Goal: Download file/media

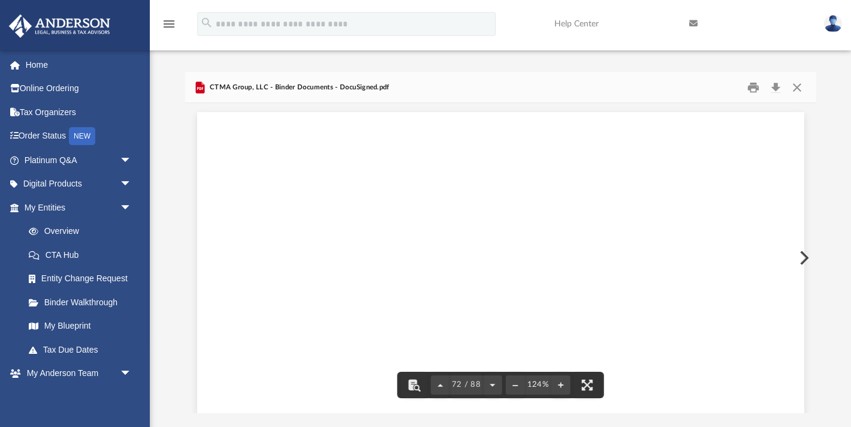
scroll to position [57050, 0]
drag, startPoint x: 797, startPoint y: 89, endPoint x: 789, endPoint y: 88, distance: 8.4
click at [796, 89] on button "Close" at bounding box center [797, 87] width 22 height 19
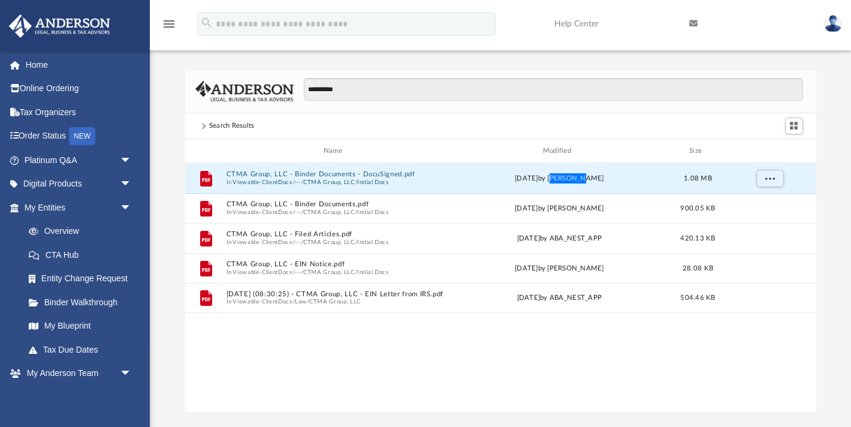
scroll to position [273, 631]
click at [775, 178] on button "More options" at bounding box center [770, 179] width 28 height 18
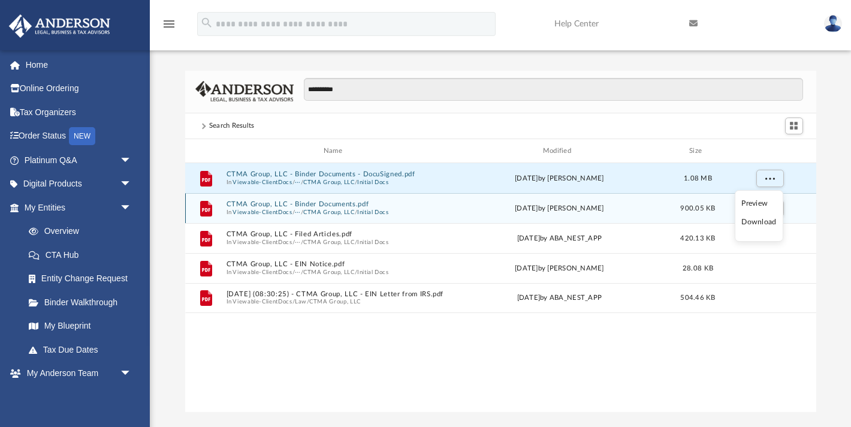
click at [757, 222] on li "Download" at bounding box center [758, 222] width 35 height 13
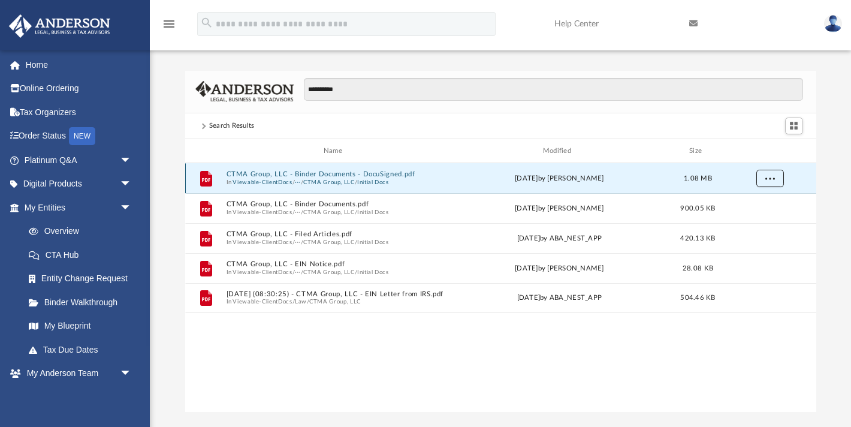
click at [776, 181] on button "More options" at bounding box center [770, 179] width 28 height 18
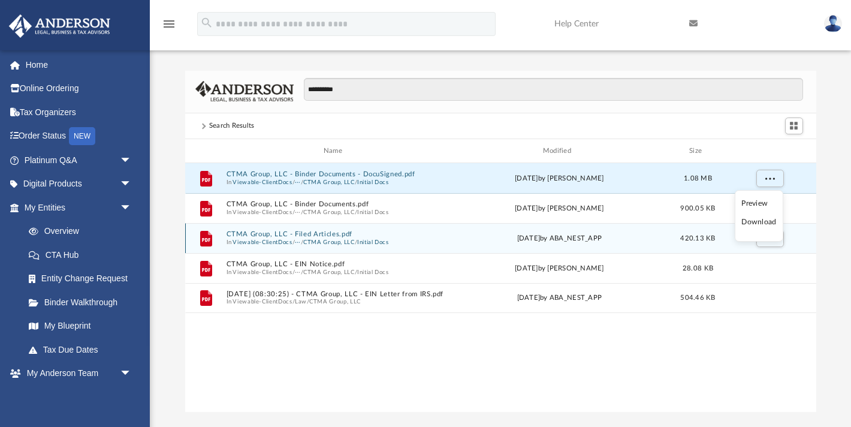
click at [760, 222] on li "Download" at bounding box center [758, 222] width 35 height 13
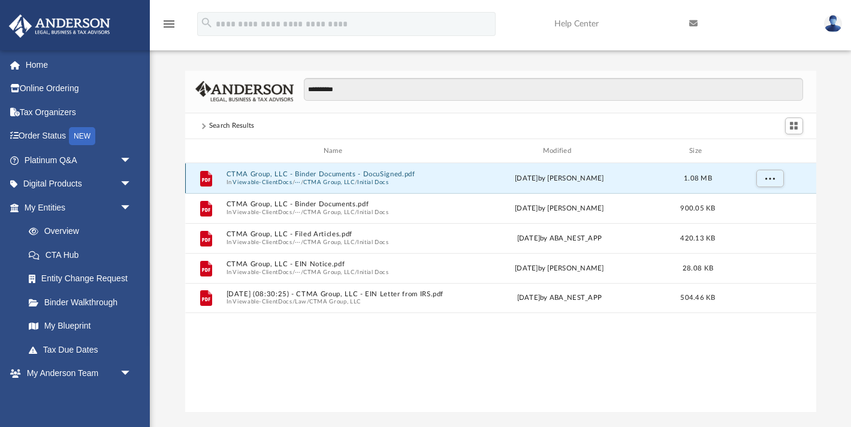
click at [367, 179] on button "Initial Docs" at bounding box center [373, 183] width 32 height 8
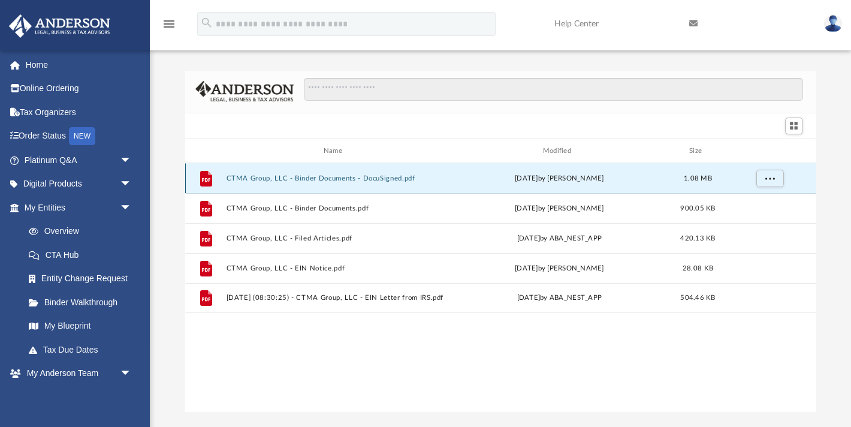
click at [367, 179] on button "CTMA Group, LLC - Binder Documents - DocuSigned.pdf" at bounding box center [335, 178] width 219 height 8
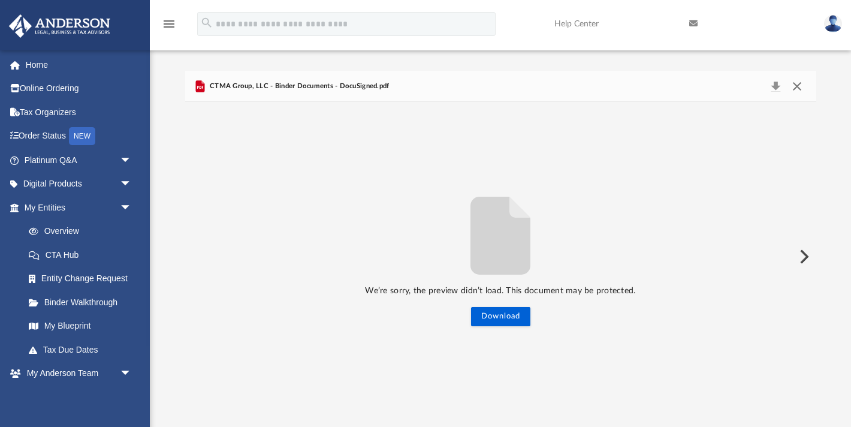
click at [801, 84] on button "Close" at bounding box center [797, 86] width 22 height 17
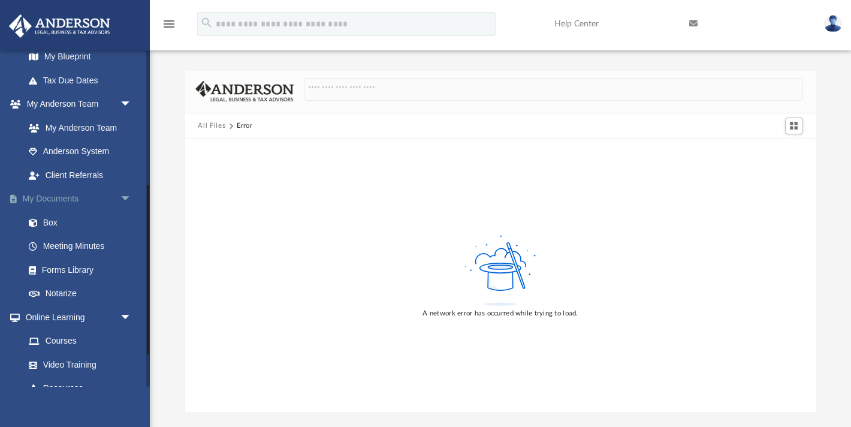
scroll to position [268, 0]
click at [52, 224] on link "Box" at bounding box center [83, 224] width 133 height 24
click at [230, 126] on span at bounding box center [230, 126] width 6 height 6
click at [789, 124] on span "Switch to Grid View" at bounding box center [794, 125] width 10 height 10
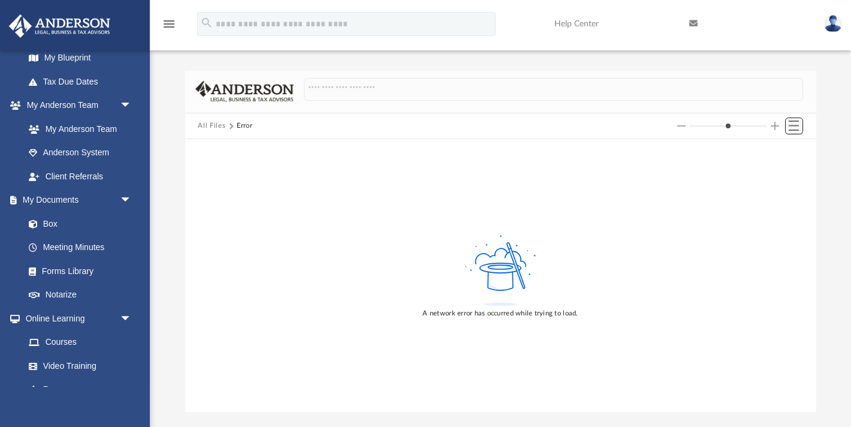
click at [789, 125] on span "Switch to List View" at bounding box center [794, 125] width 10 height 10
click at [789, 125] on span "Switch to Grid View" at bounding box center [794, 125] width 10 height 10
click at [123, 198] on span "arrow_drop_down" at bounding box center [132, 200] width 24 height 25
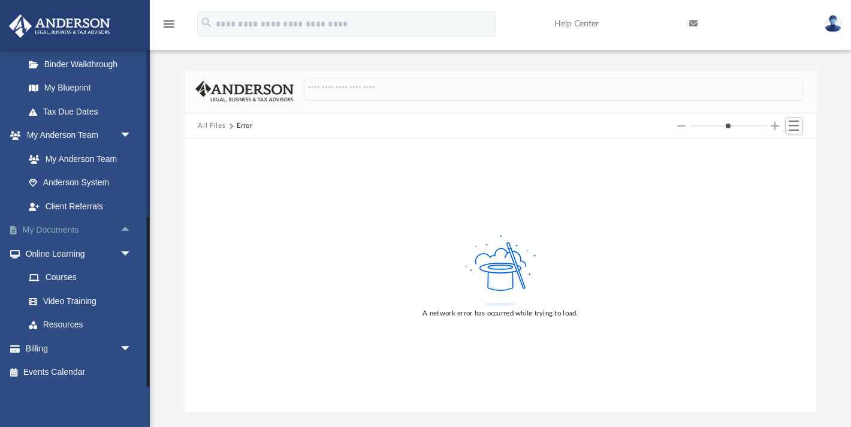
click at [71, 226] on link "My Documents arrow_drop_up" at bounding box center [78, 230] width 141 height 24
click at [126, 230] on span "arrow_drop_up" at bounding box center [132, 230] width 24 height 25
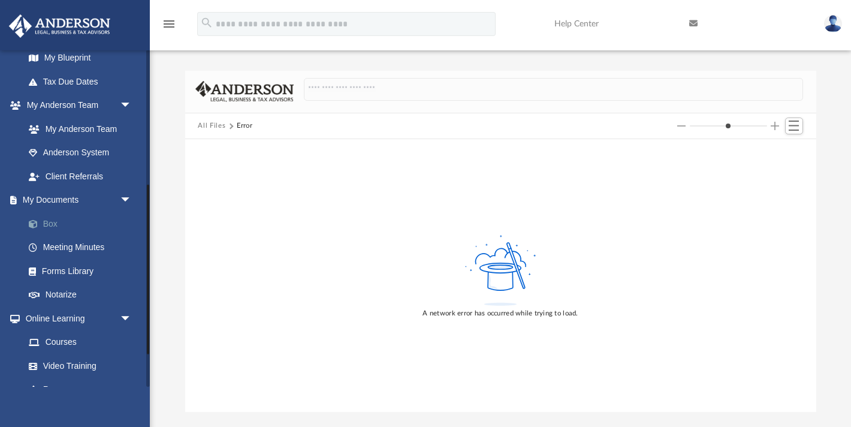
click at [35, 230] on link "Box" at bounding box center [83, 224] width 133 height 24
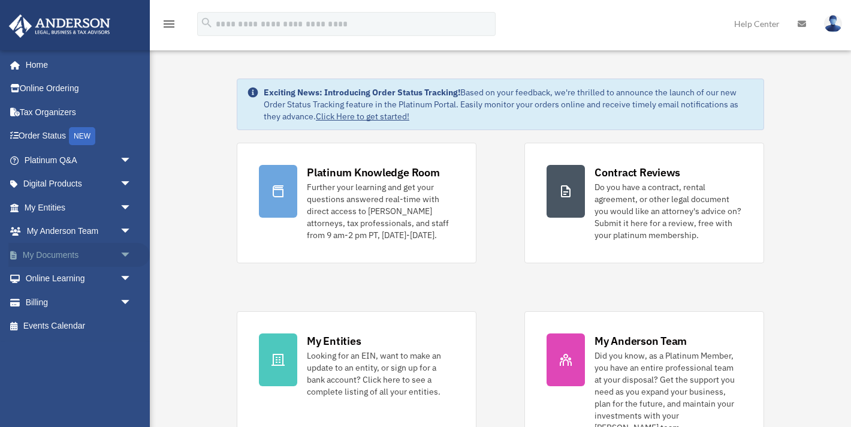
click at [122, 255] on span "arrow_drop_down" at bounding box center [132, 255] width 24 height 25
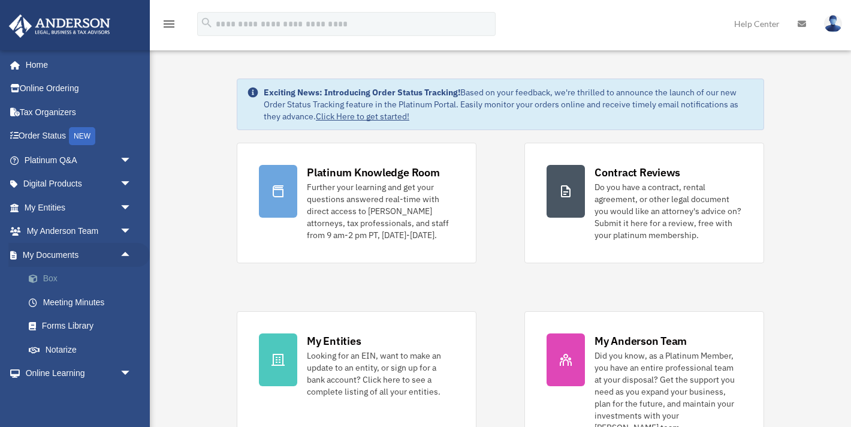
click at [46, 278] on link "Box" at bounding box center [83, 279] width 133 height 24
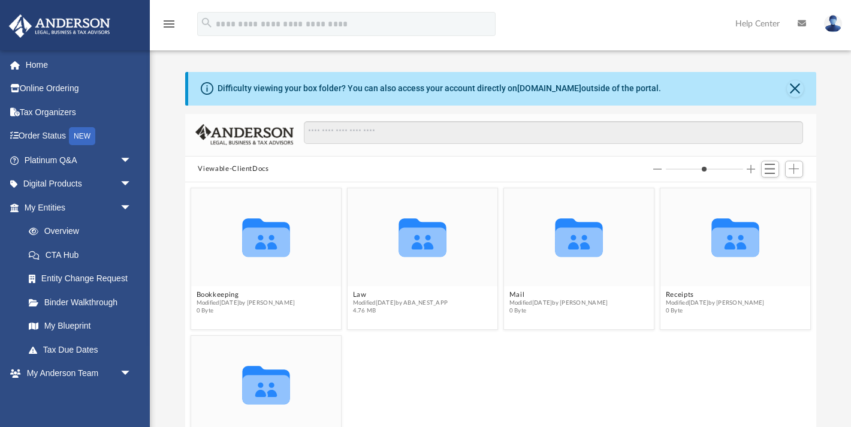
scroll to position [273, 631]
click at [656, 167] on button "Decrease column size" at bounding box center [657, 169] width 8 height 8
type input "*"
click at [656, 167] on button "Decrease column size" at bounding box center [657, 169] width 8 height 8
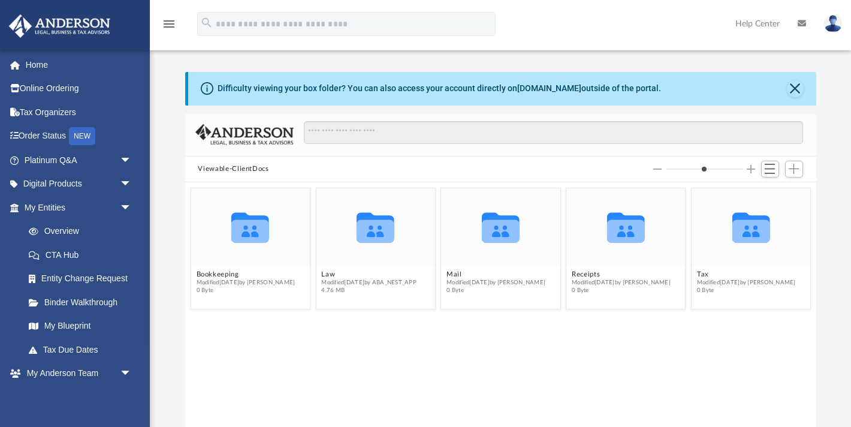
click at [656, 167] on button "Decrease column size" at bounding box center [657, 169] width 8 height 8
click at [765, 172] on span "Switch to List View" at bounding box center [770, 169] width 10 height 10
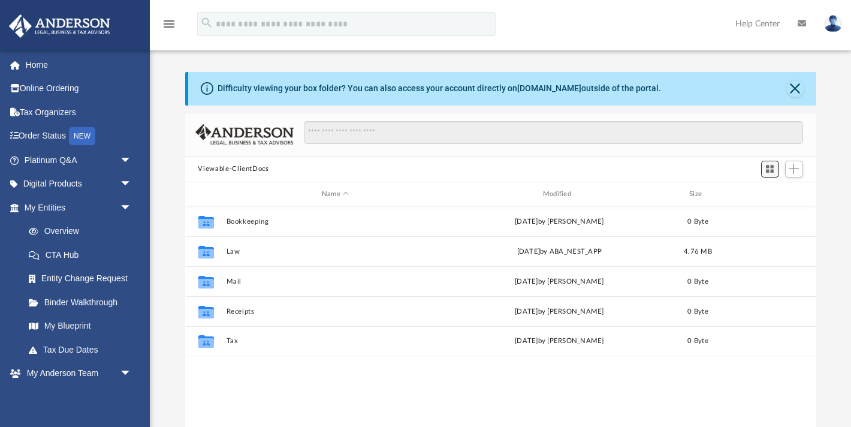
click at [765, 170] on span "Switch to Grid View" at bounding box center [770, 169] width 10 height 10
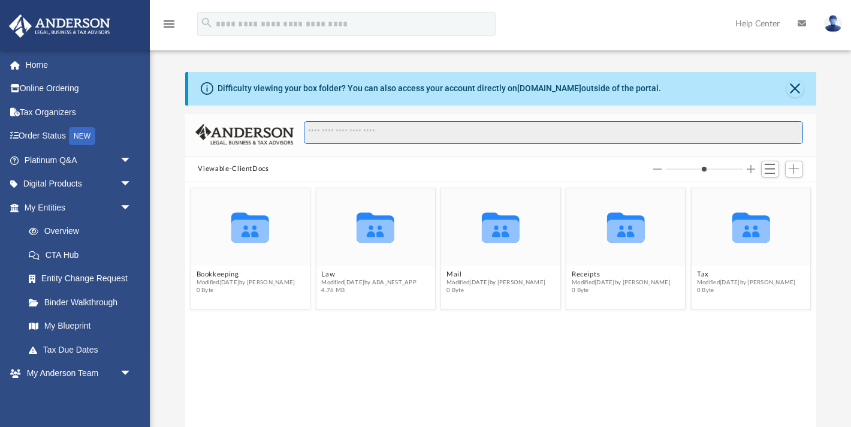
click at [376, 131] on input "Search files and folders" at bounding box center [553, 132] width 499 height 23
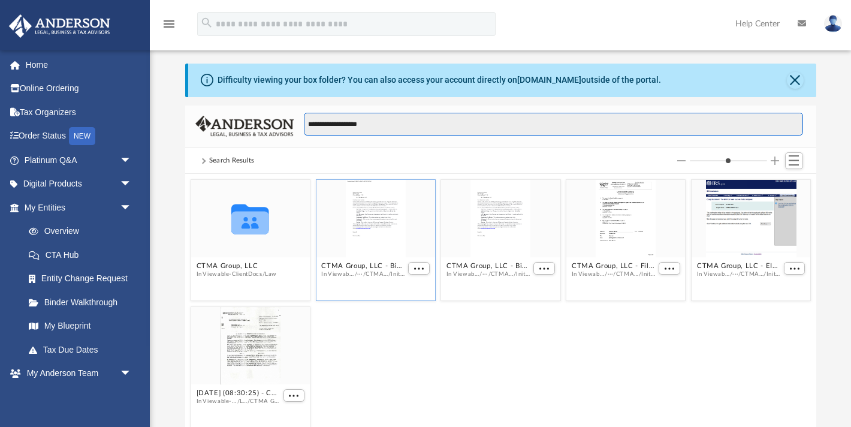
scroll to position [11, 0]
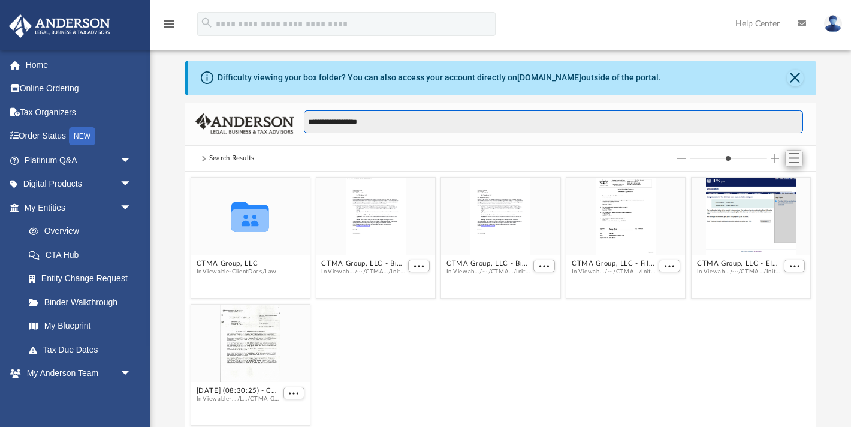
type input "**********"
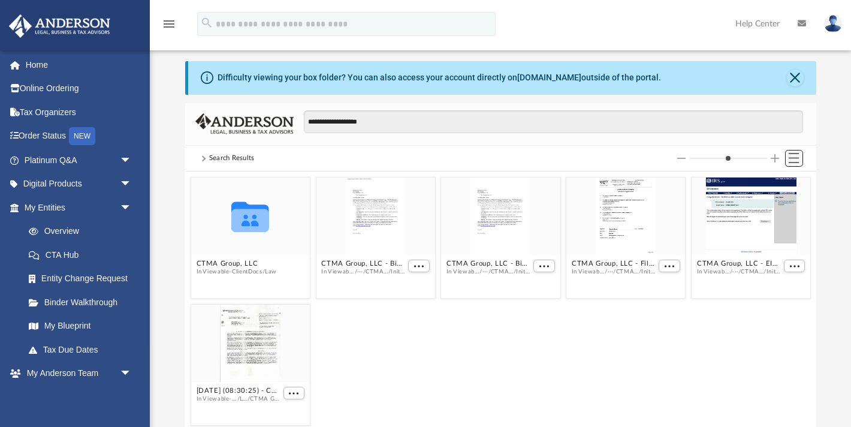
click at [797, 154] on span "Switch to List View" at bounding box center [794, 158] width 10 height 10
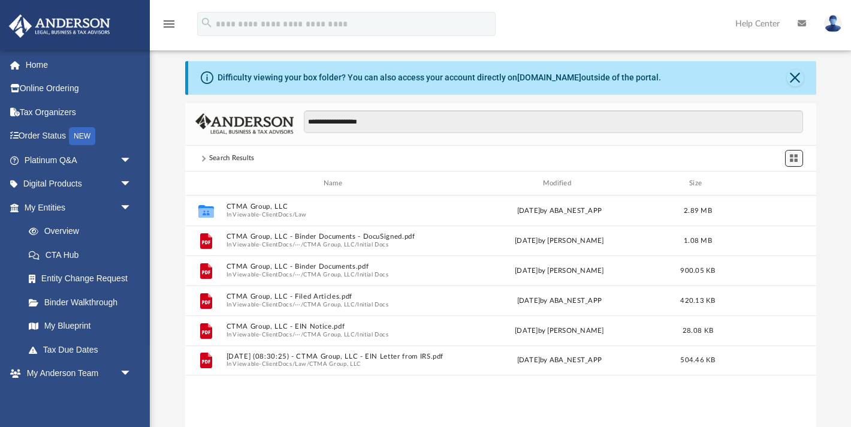
scroll to position [273, 631]
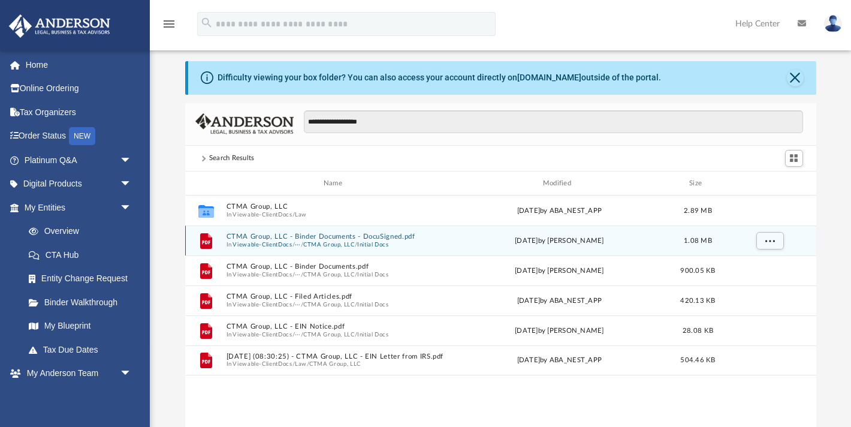
click at [371, 241] on button "Initial Docs" at bounding box center [373, 245] width 32 height 8
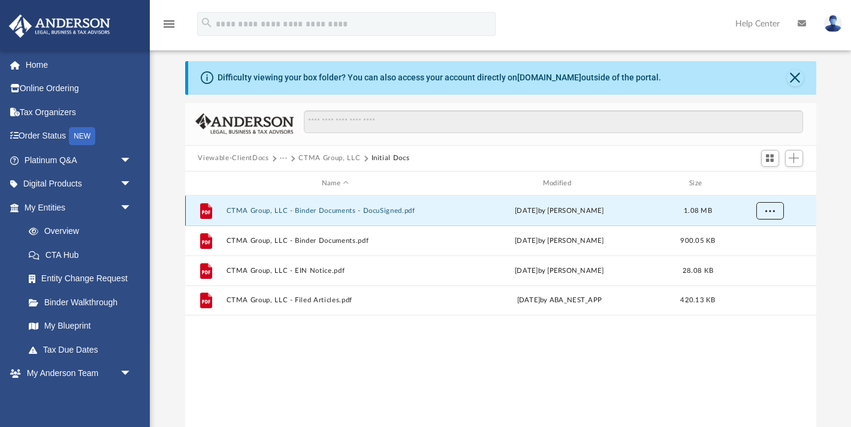
click at [766, 209] on span "More options" at bounding box center [770, 210] width 10 height 7
click at [761, 255] on li "Download" at bounding box center [758, 254] width 35 height 13
click at [768, 159] on span "Switch to Grid View" at bounding box center [770, 158] width 10 height 10
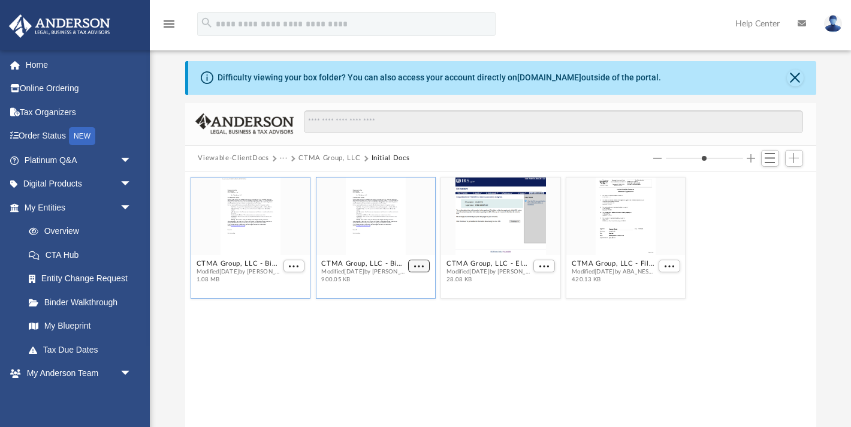
click at [417, 267] on span "More options" at bounding box center [419, 266] width 10 height 6
click at [403, 305] on li "Download" at bounding box center [404, 306] width 35 height 13
